Goal: Book appointment/travel/reservation

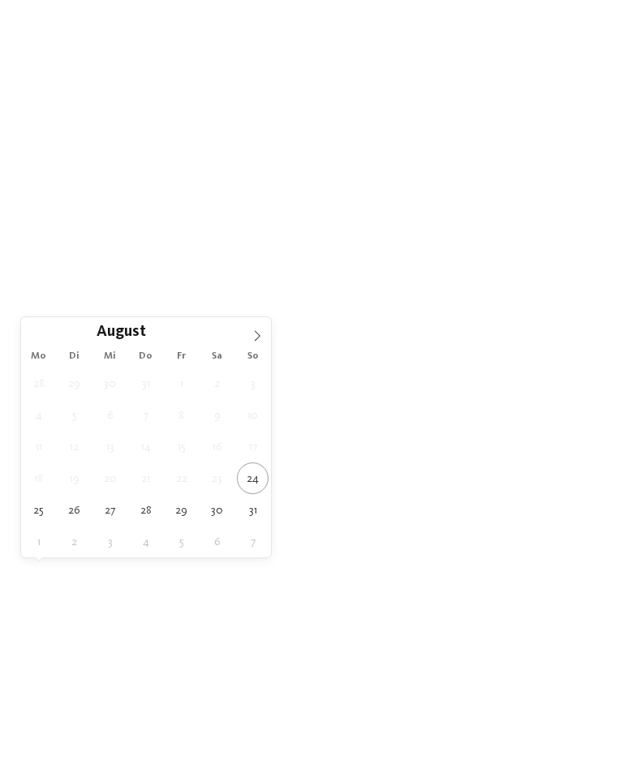
click at [248, 344] on span at bounding box center [258, 331] width 28 height 28
type div "14.09.2025"
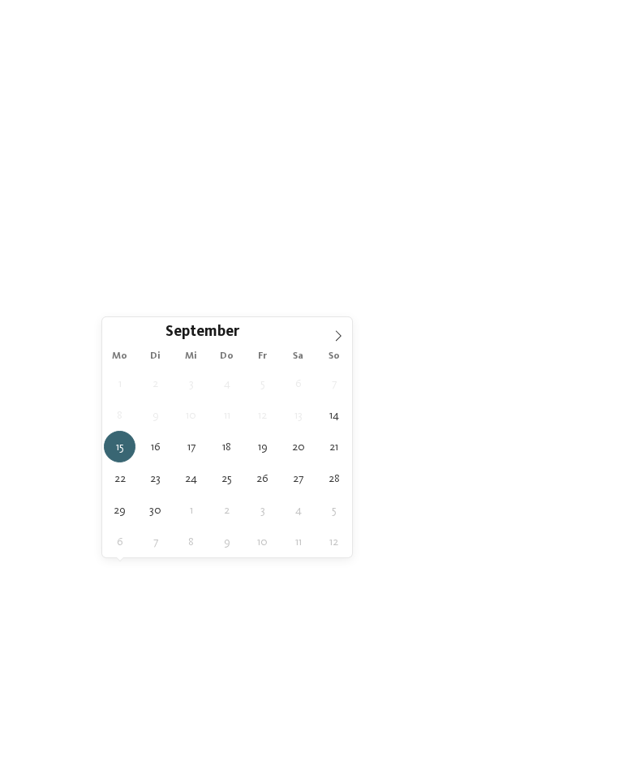
type div "17.09.2025"
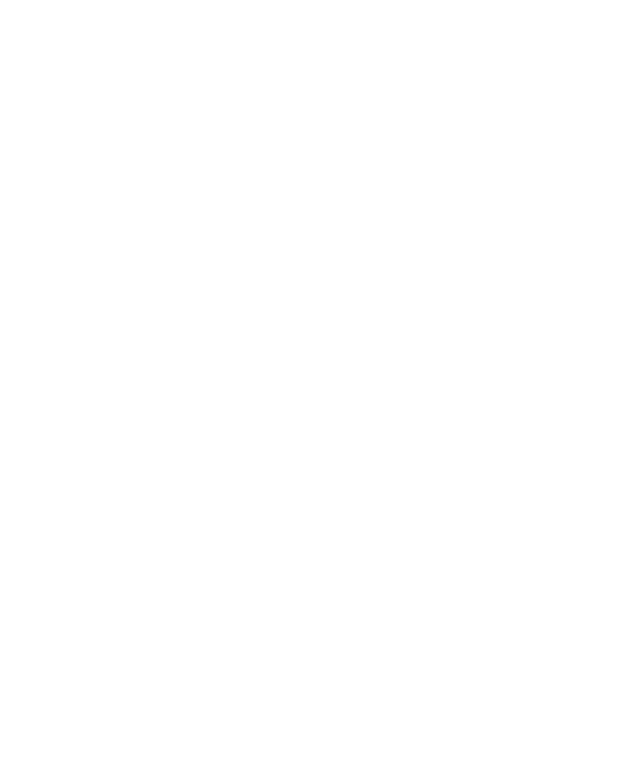
click at [569, 565] on link "Hotel finden" at bounding box center [564, 551] width 76 height 28
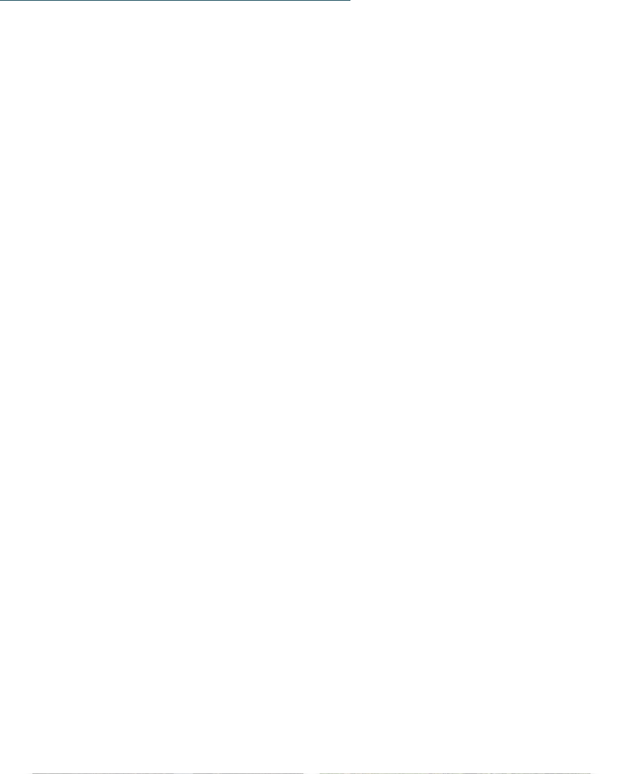
scroll to position [3428, 0]
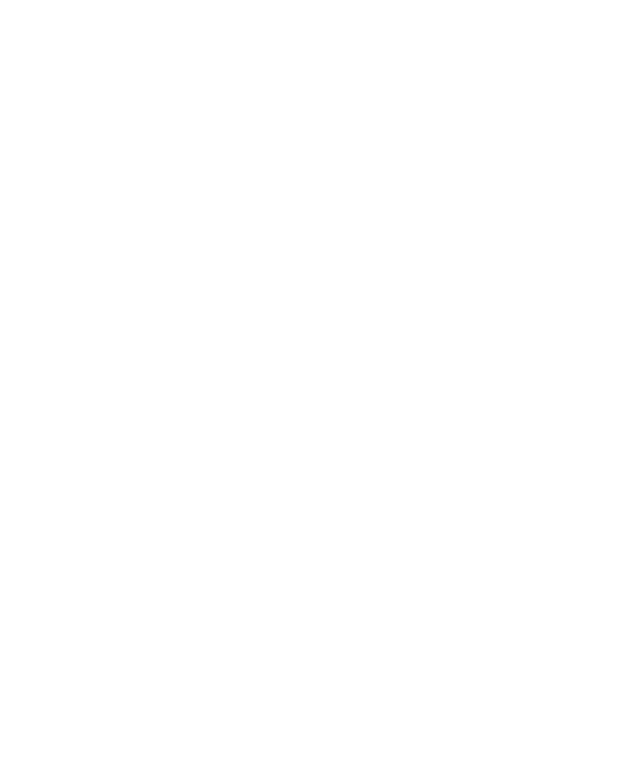
click at [597, 219] on icon at bounding box center [591, 233] width 35 height 28
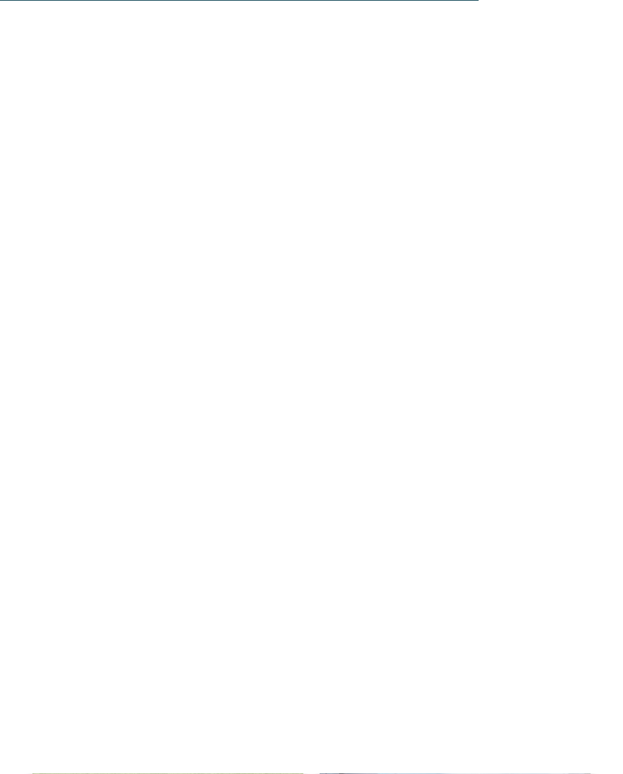
scroll to position [4703, 0]
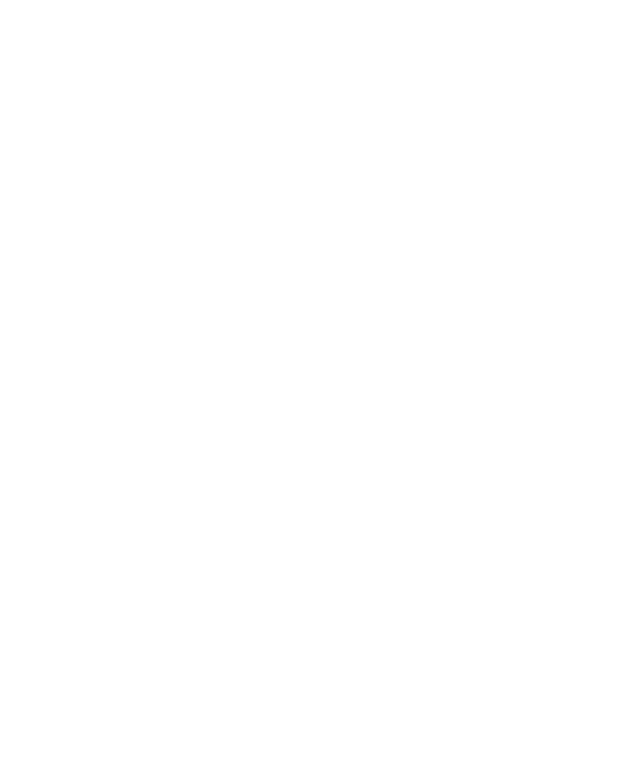
click at [203, 290] on div at bounding box center [167, 296] width 271 height 153
click at [209, 395] on div at bounding box center [167, 377] width 271 height 153
click at [234, 343] on div at bounding box center [167, 319] width 271 height 153
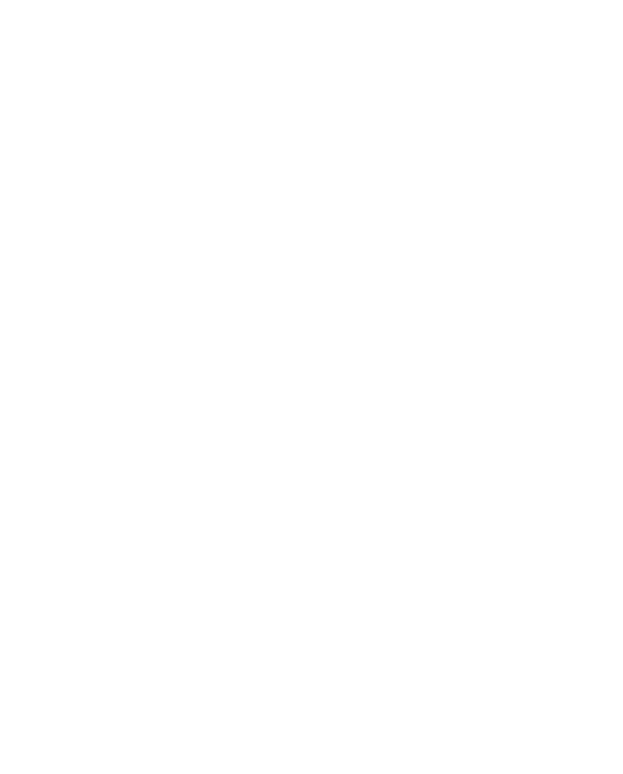
scroll to position [1070, 0]
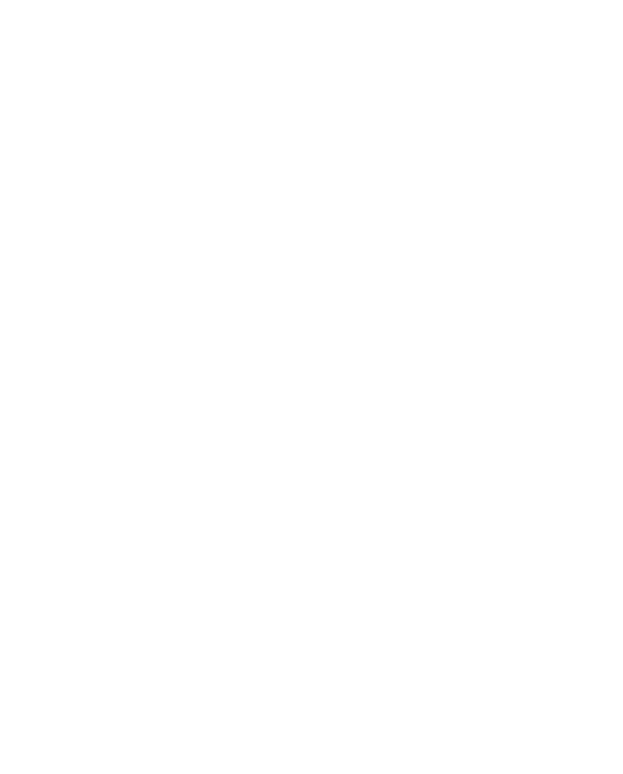
scroll to position [100, 0]
click at [599, 500] on icon at bounding box center [593, 482] width 45 height 37
click at [576, 41] on img at bounding box center [582, 36] width 81 height 41
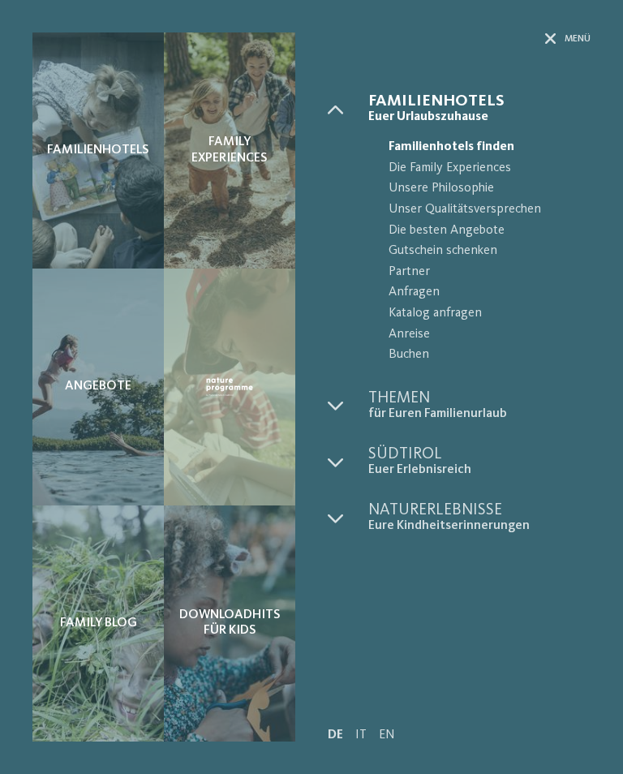
click at [602, 275] on div "Familienhotels Family Experiences" at bounding box center [311, 387] width 623 height 774
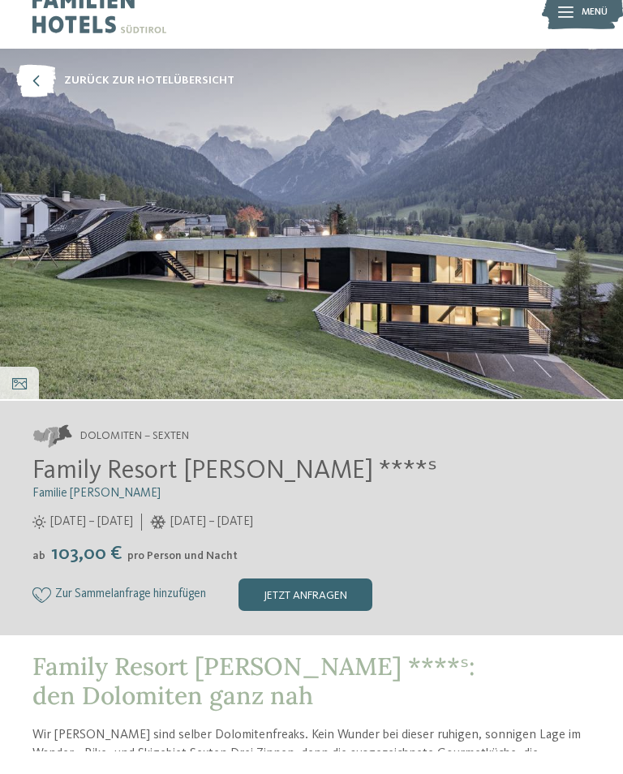
scroll to position [26, 0]
